Goal: Task Accomplishment & Management: Manage account settings

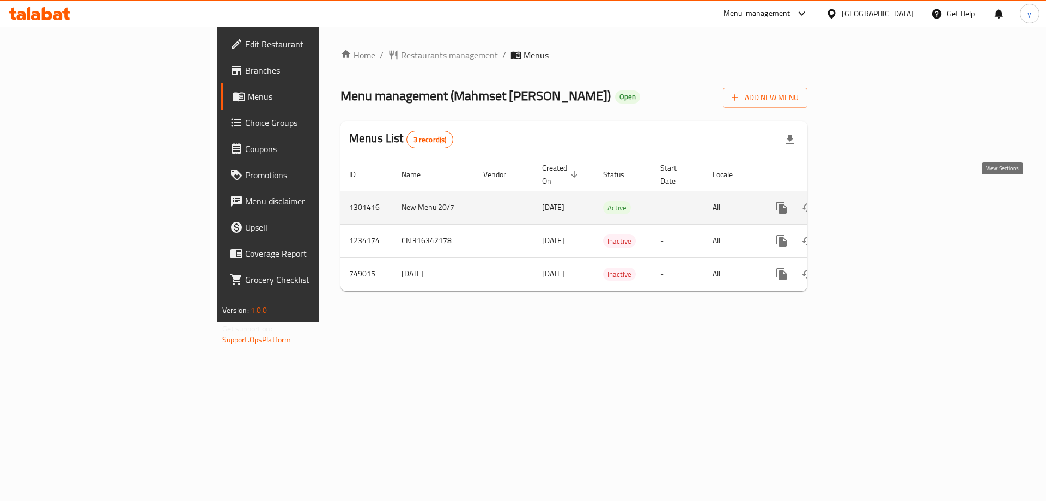
click at [867, 201] on icon "enhanced table" at bounding box center [860, 207] width 13 height 13
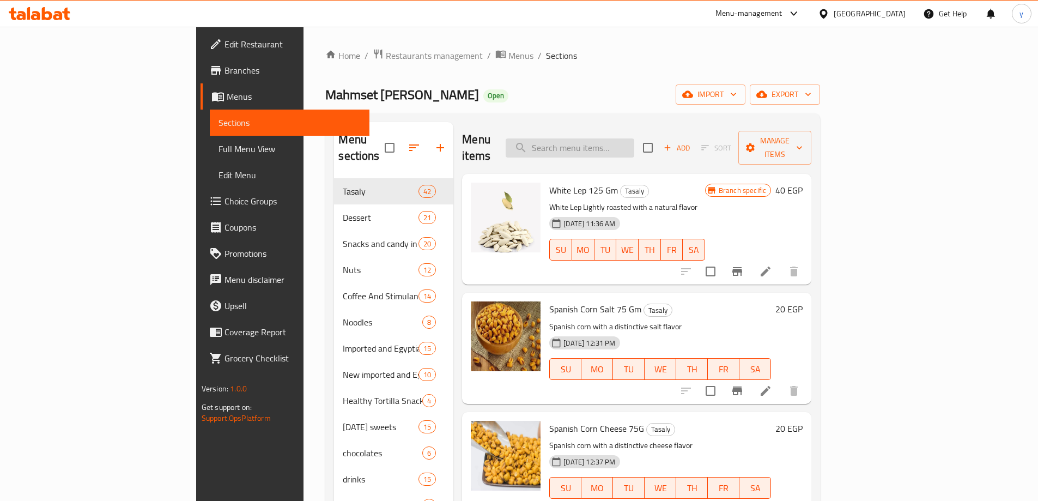
click at [634, 147] on input "search" at bounding box center [570, 147] width 129 height 19
paste input "Maarad Richie Way Chocolate Milk And Dark Chocolate 500 G"
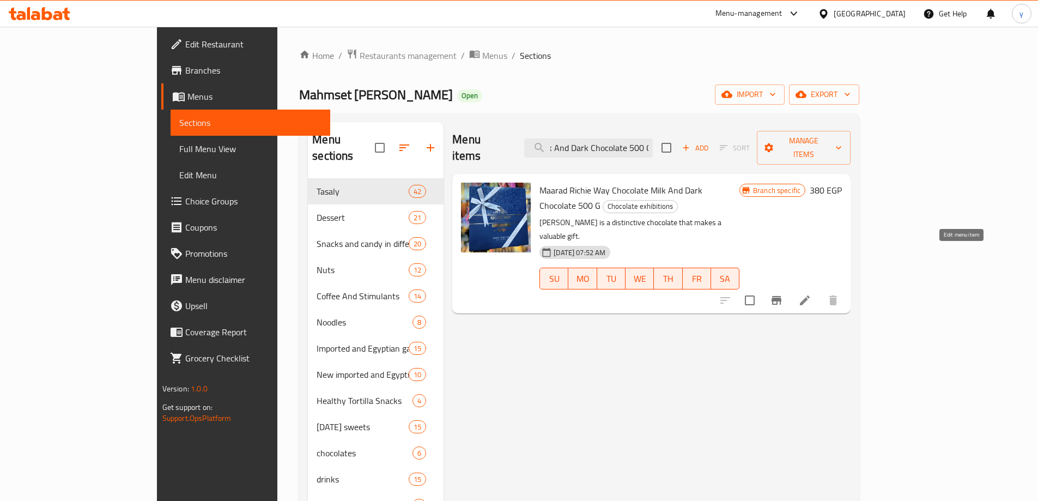
type input "Maarad Richie Way Chocolate Milk And Dark Chocolate 500 G"
click at [810, 295] on icon at bounding box center [805, 300] width 10 height 10
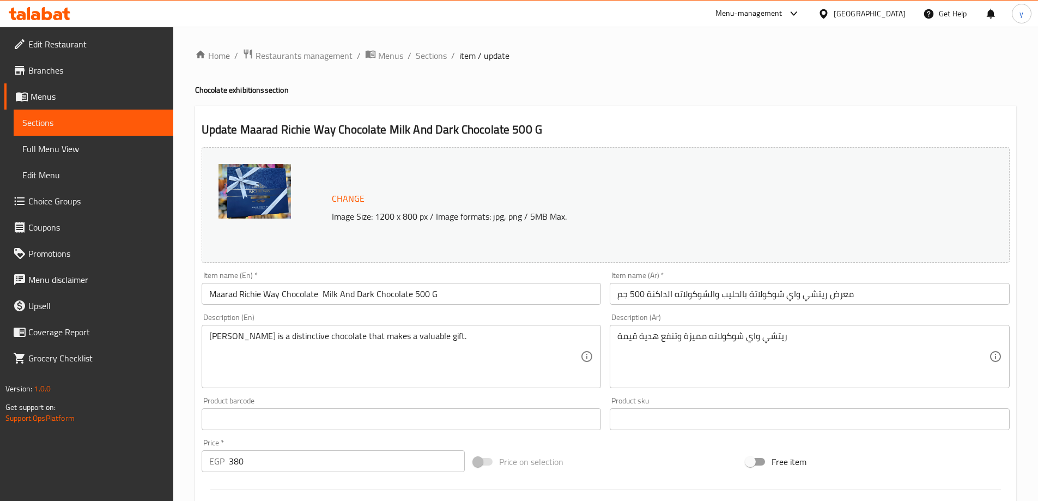
click at [257, 191] on img at bounding box center [255, 191] width 72 height 54
click at [347, 215] on p "Image Size: 1200 x 800 px / Image formats: jpg, png / 5MB Max." at bounding box center [617, 216] width 581 height 13
click at [366, 234] on div "Change Image Size: 1200 x 800 px / Image formats: jpg, png / 5MB Max." at bounding box center [606, 205] width 808 height 116
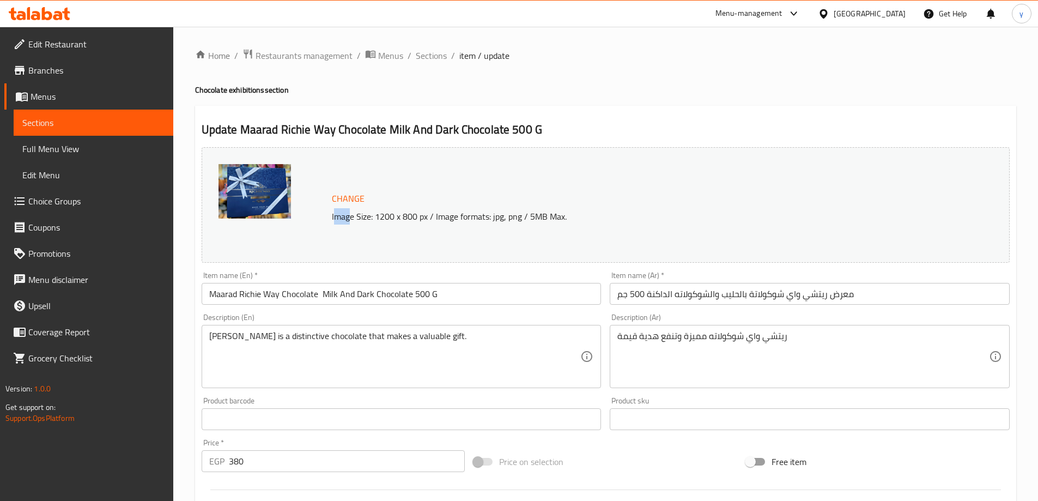
drag, startPoint x: 333, startPoint y: 216, endPoint x: 351, endPoint y: 217, distance: 18.0
click at [351, 217] on p "Image Size: 1200 x 800 px / Image formats: jpg, png / 5MB Max." at bounding box center [617, 216] width 581 height 13
click at [349, 232] on div "Change Image Size: 1200 x 800 px / Image formats: jpg, png / 5MB Max." at bounding box center [606, 205] width 808 height 116
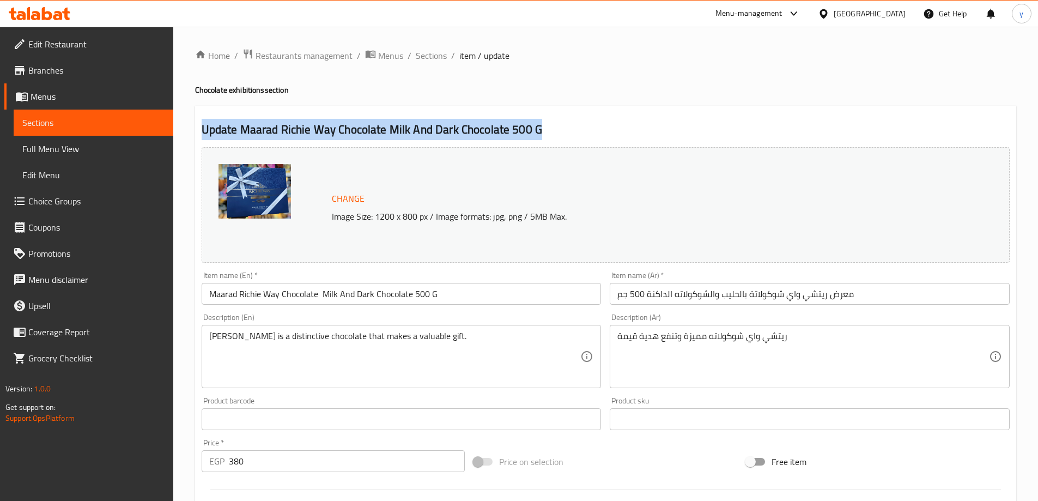
drag, startPoint x: 204, startPoint y: 126, endPoint x: 545, endPoint y: 128, distance: 340.6
click at [545, 128] on h2 "Update Maarad Richie Way Chocolate Milk And Dark Chocolate 500 G" at bounding box center [606, 130] width 808 height 16
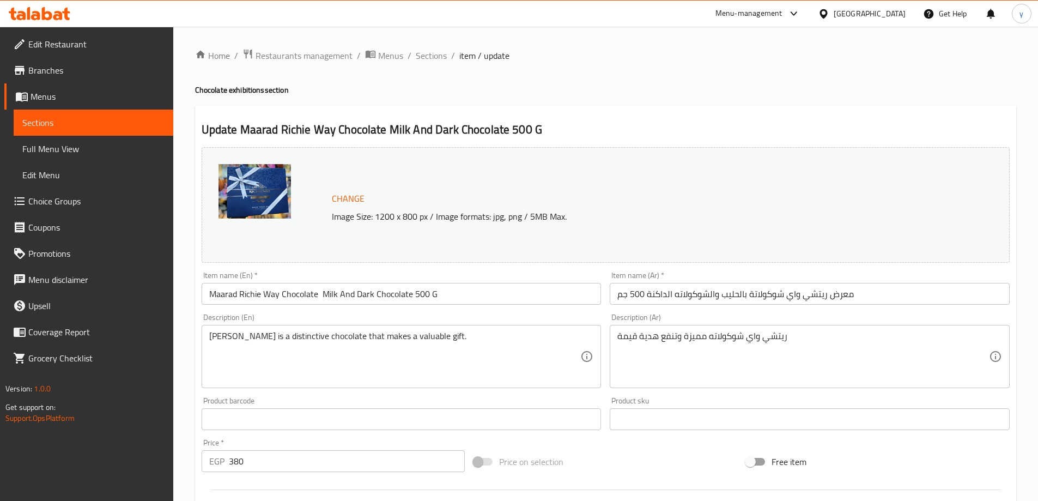
click at [478, 189] on div "Change Image Size: 1200 x 800 px / Image formats: jpg, png / 5MB Max." at bounding box center [617, 204] width 581 height 35
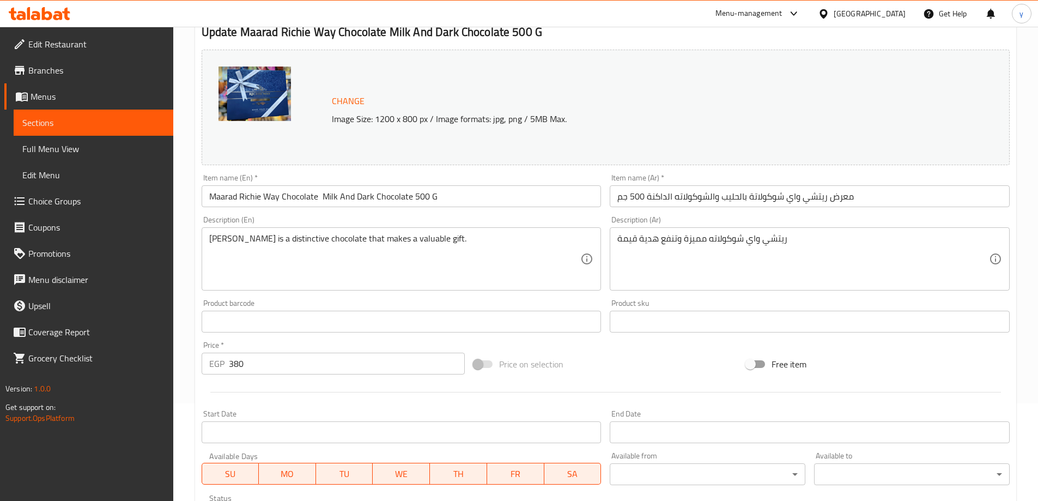
scroll to position [67, 0]
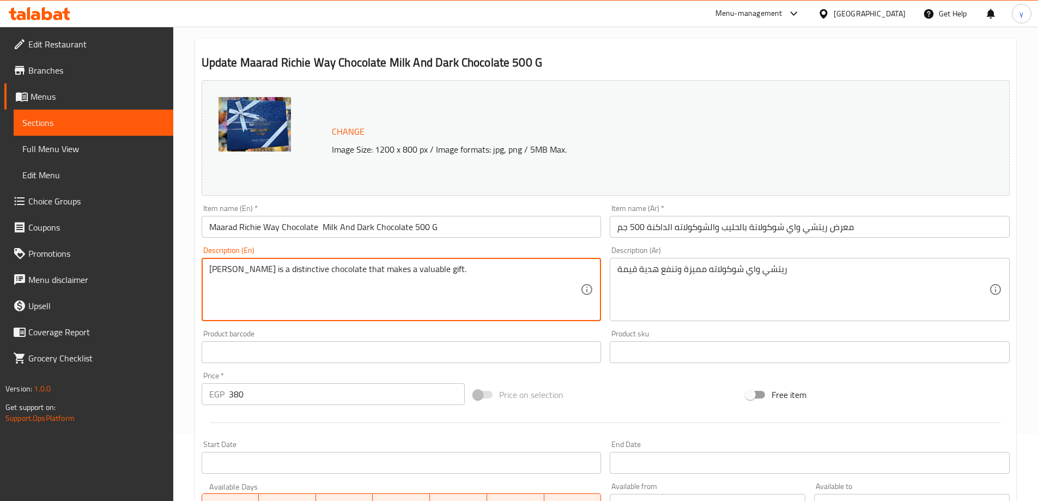
click at [279, 271] on textarea "[PERSON_NAME] is a distinctive chocolate that makes a valuable gift." at bounding box center [395, 290] width 372 height 52
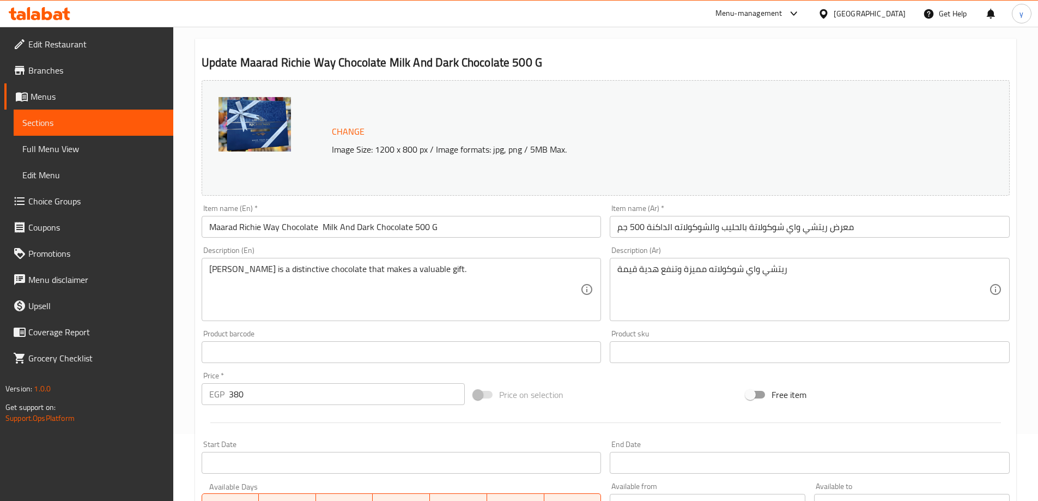
click at [210, 208] on div "Item name (En)   * [PERSON_NAME] Way Chocolate Milk And Dark Chocolate 500 G It…" at bounding box center [402, 220] width 400 height 33
click at [266, 204] on div "Item name (En)   * [PERSON_NAME] Way Chocolate Milk And Dark Chocolate 500 G It…" at bounding box center [401, 221] width 409 height 42
click at [234, 206] on div "Item name (En)   * [PERSON_NAME] Way Chocolate Milk And Dark Chocolate 500 G It…" at bounding box center [402, 220] width 400 height 33
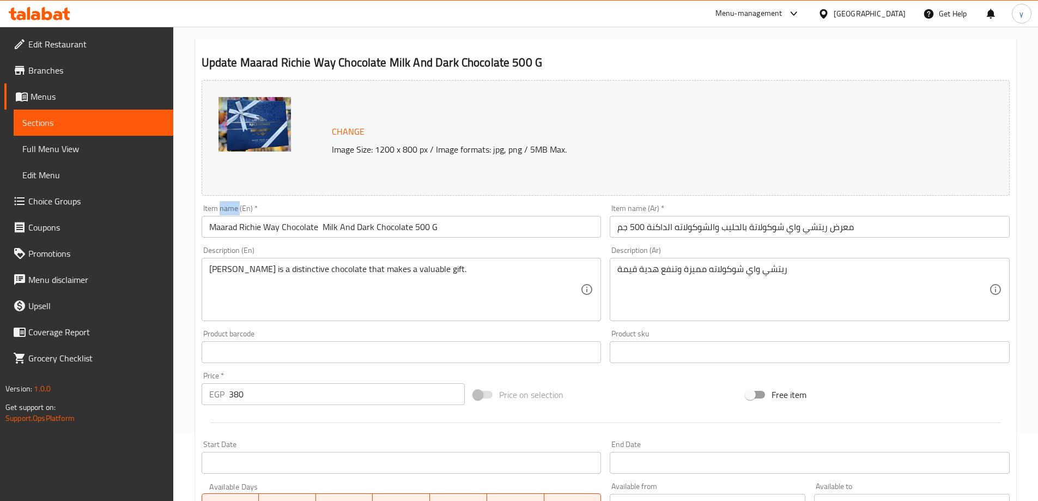
click at [234, 206] on div "Item name (En)   * [PERSON_NAME] Way Chocolate Milk And Dark Chocolate 500 G It…" at bounding box center [402, 220] width 400 height 33
click at [362, 187] on div "Change Image Size: 1200 x 800 px / Image formats: jpg, png / 5MB Max." at bounding box center [606, 138] width 808 height 116
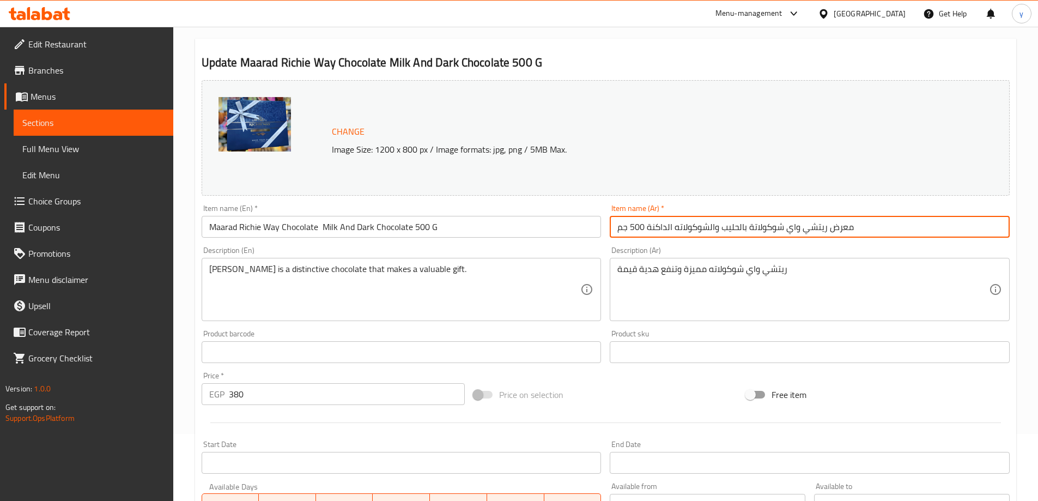
click at [779, 221] on input "معرض ريتشي واي شوكولاتة بالحليب والشوكولاته الداكنة 500 جم" at bounding box center [810, 227] width 400 height 22
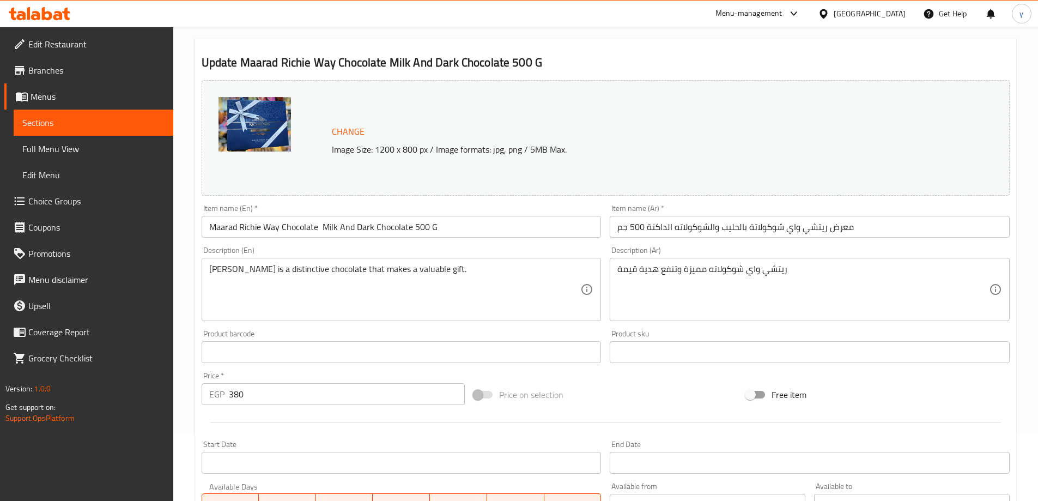
click at [508, 202] on div "Item name (En)   * [PERSON_NAME] Way Chocolate Milk And Dark Chocolate 500 G It…" at bounding box center [401, 221] width 409 height 42
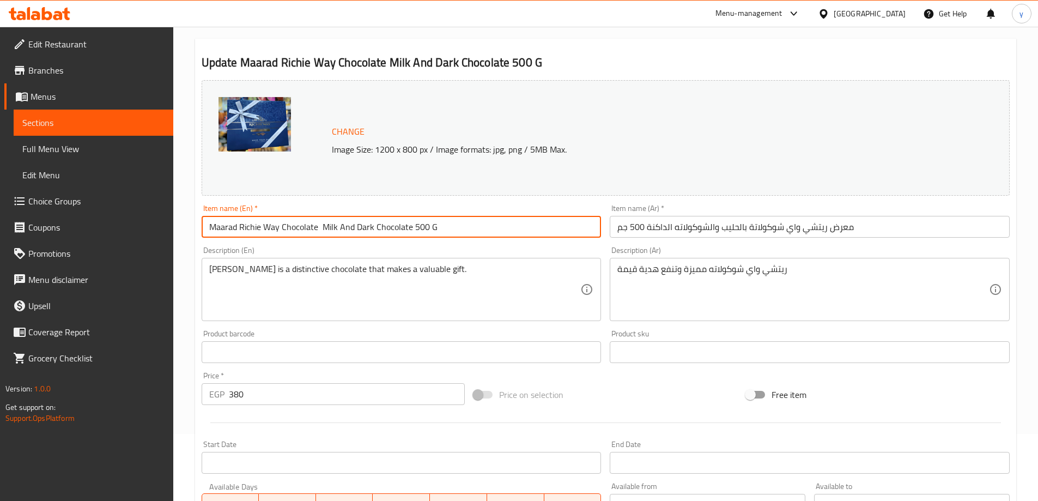
click at [268, 234] on input "Maarad Richie Way Chocolate Milk And Dark Chocolate 500 G" at bounding box center [402, 227] width 400 height 22
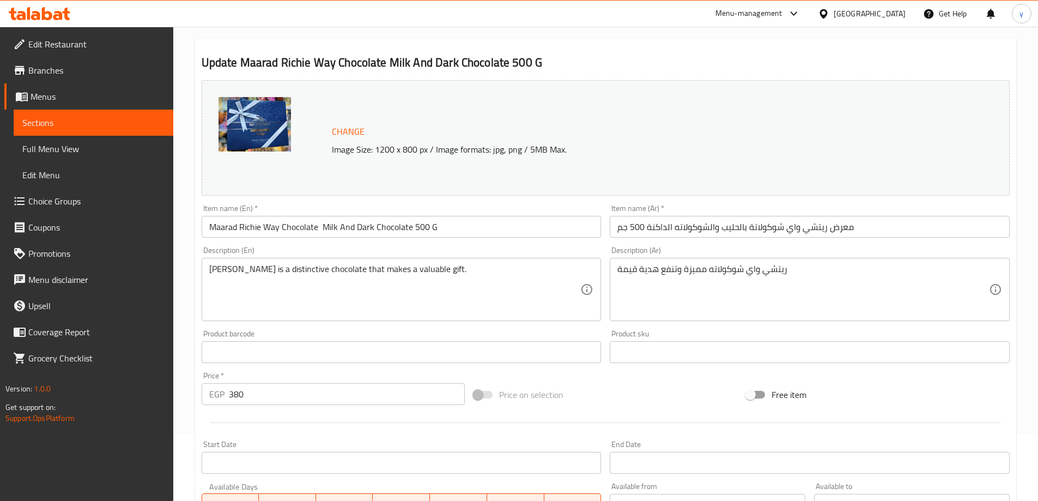
click at [501, 131] on div "Change Image Size: 1200 x 800 px / Image formats: jpg, png / 5MB Max." at bounding box center [617, 137] width 581 height 35
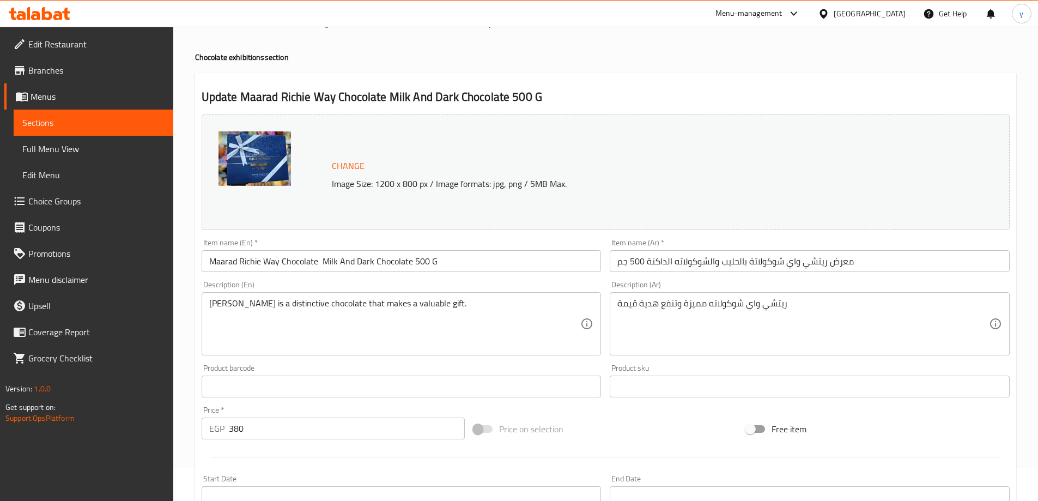
scroll to position [0, 0]
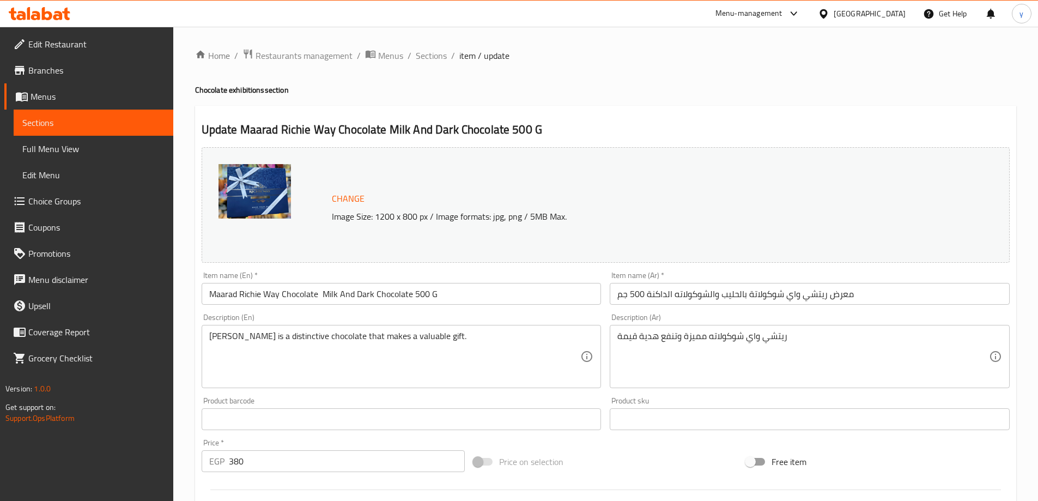
click at [69, 89] on link "Menus" at bounding box center [88, 96] width 169 height 26
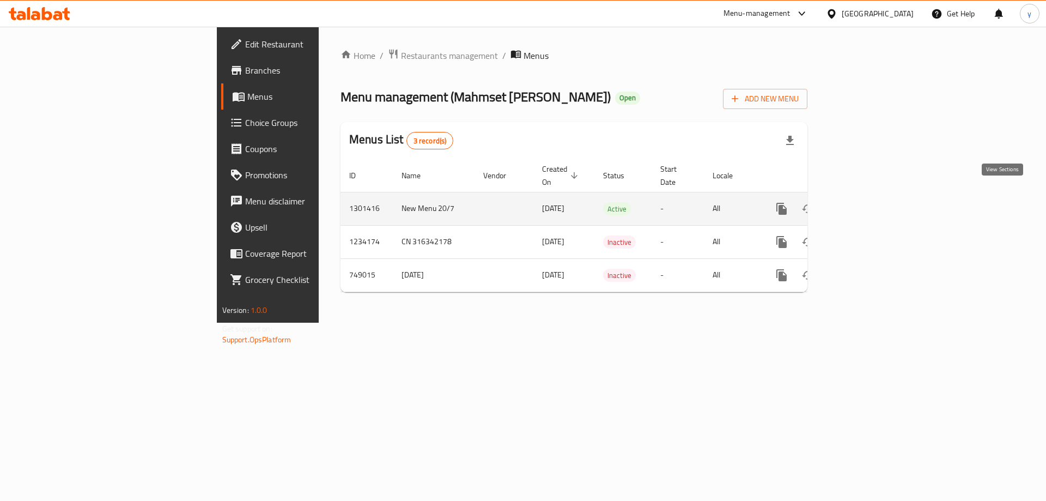
click at [865, 204] on icon "enhanced table" at bounding box center [860, 209] width 10 height 10
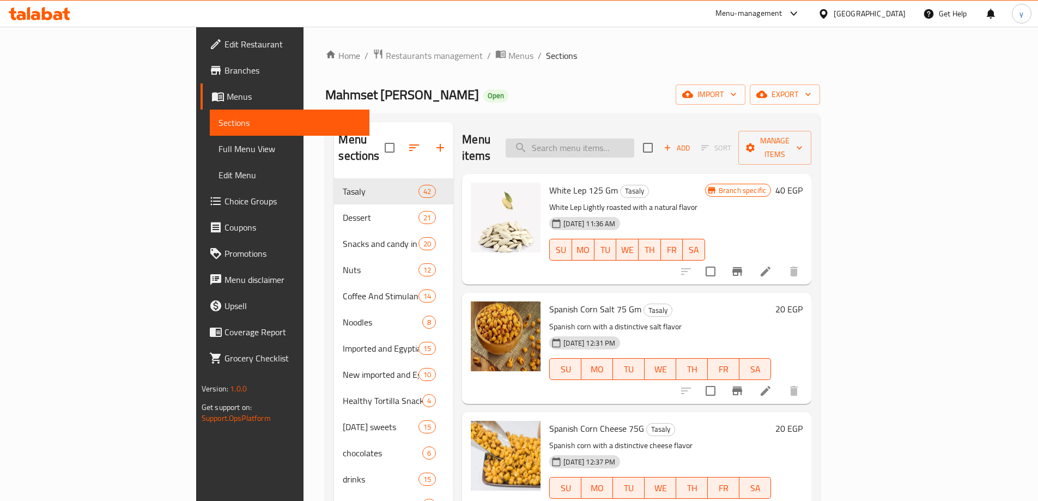
click at [634, 138] on input "search" at bounding box center [570, 147] width 129 height 19
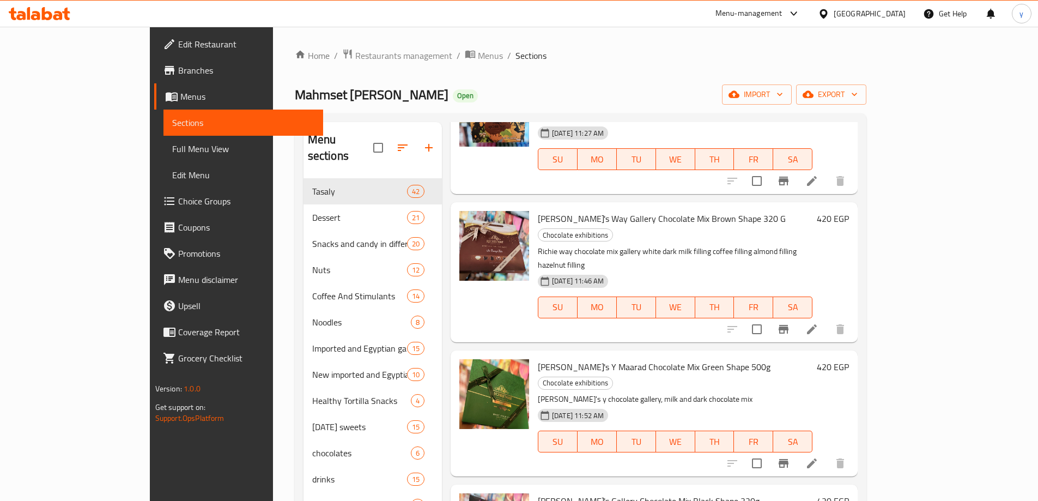
scroll to position [109, 0]
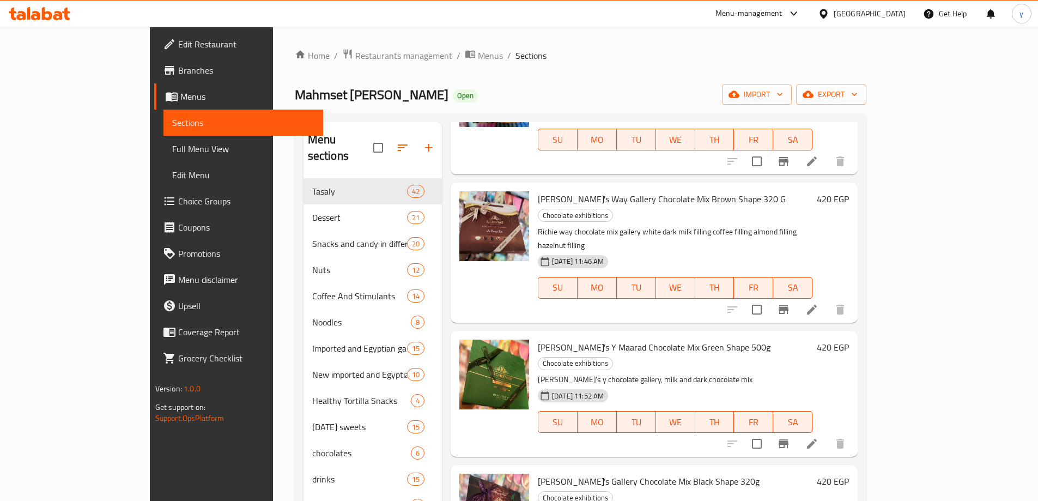
type input "معرض"
click at [546, 473] on span "[PERSON_NAME]'s Gallery Chocolate Mix Black Shape 320g" at bounding box center [649, 481] width 222 height 16
click at [550, 473] on span "[PERSON_NAME]'s Gallery Chocolate Mix Black Shape 320g" at bounding box center [649, 481] width 222 height 16
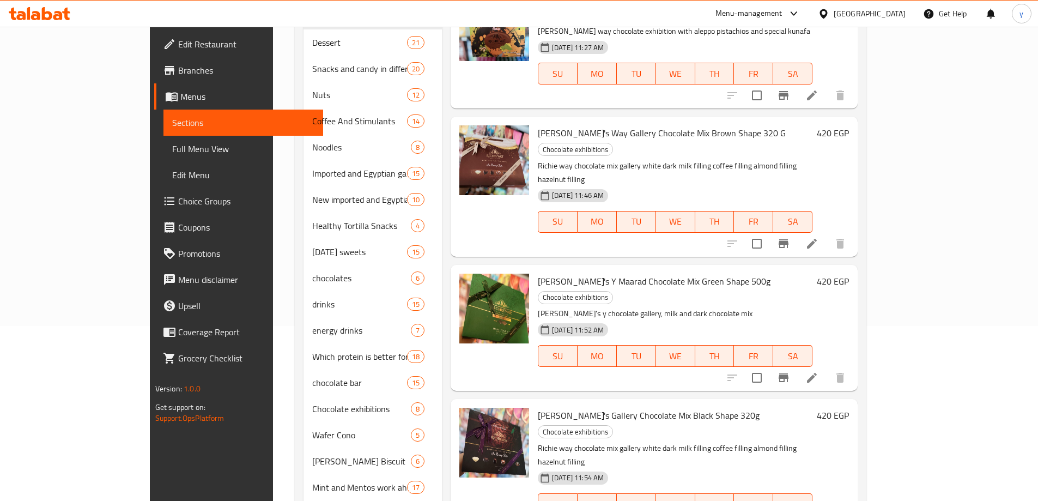
scroll to position [0, 0]
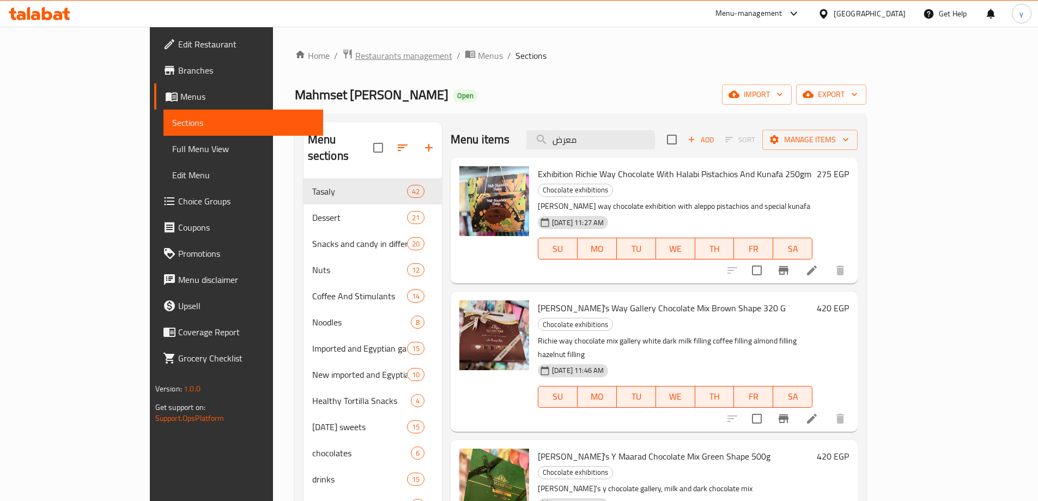
click at [355, 55] on span "Restaurants management" at bounding box center [403, 55] width 97 height 13
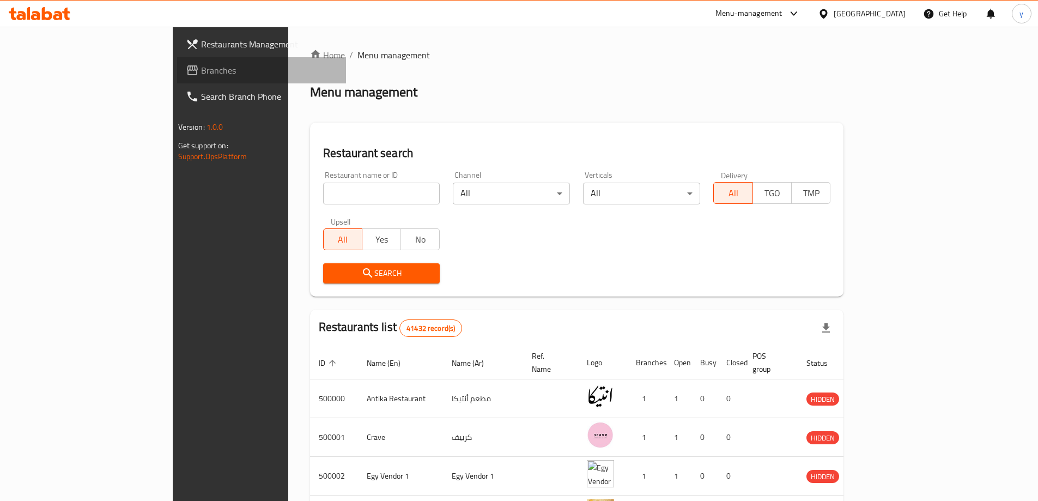
click at [201, 64] on span "Branches" at bounding box center [269, 70] width 136 height 13
